Goal: Task Accomplishment & Management: Use online tool/utility

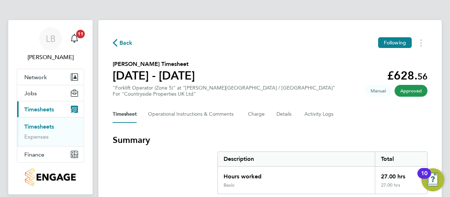
click at [45, 125] on link "Timesheets" at bounding box center [39, 126] width 30 height 7
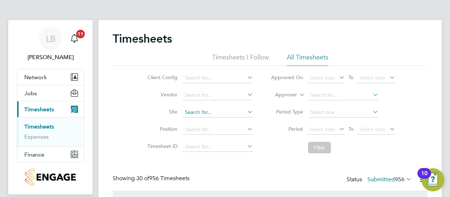
click at [196, 108] on input at bounding box center [217, 112] width 70 height 10
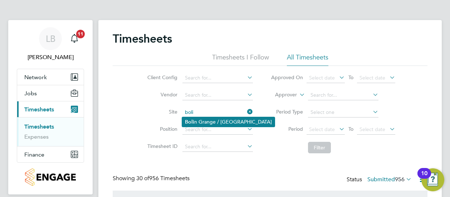
click at [213, 117] on li "Boli n Grange / [GEOGRAPHIC_DATA]" at bounding box center [228, 122] width 93 height 10
type input "[PERSON_NAME] Grange / [GEOGRAPHIC_DATA]"
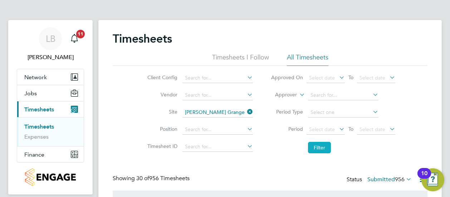
click at [319, 147] on button "Filter" at bounding box center [319, 147] width 23 height 11
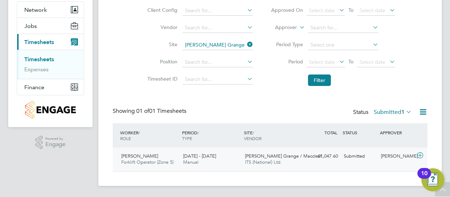
click at [180, 156] on div "[PERSON_NAME] Forklift Operator (Zone 5) [DATE] - [DATE]" at bounding box center [149, 159] width 62 height 18
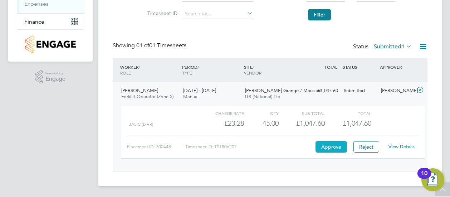
click at [328, 147] on button "Approve" at bounding box center [330, 146] width 31 height 11
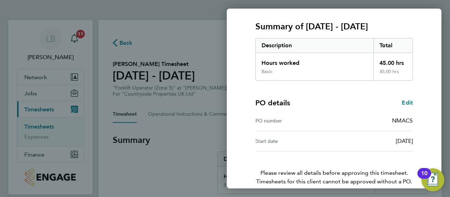
scroll to position [125, 0]
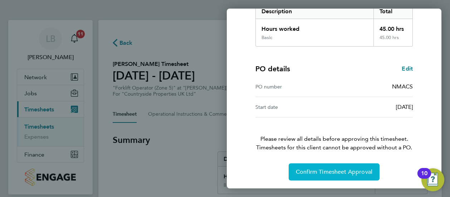
click at [342, 172] on span "Confirm Timesheet Approval" at bounding box center [334, 171] width 77 height 7
